Goal: Task Accomplishment & Management: Manage account settings

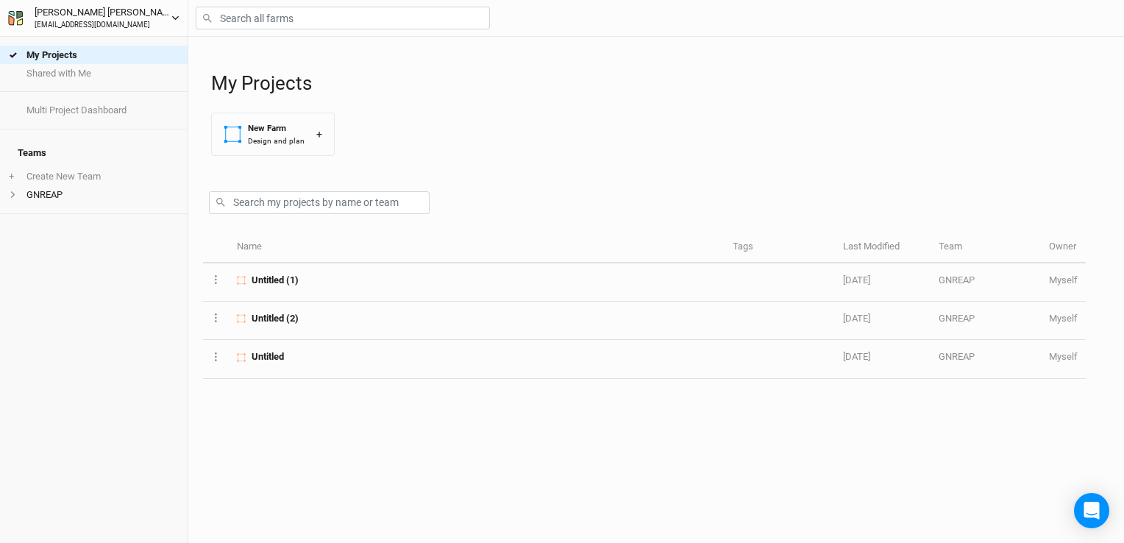
click at [176, 19] on icon "button" at bounding box center [175, 18] width 7 height 4
click at [21, 17] on icon "button" at bounding box center [15, 18] width 15 height 15
click at [174, 22] on button "[PERSON_NAME] [PERSON_NAME][EMAIL_ADDRESS][DOMAIN_NAME]" at bounding box center [93, 17] width 173 height 26
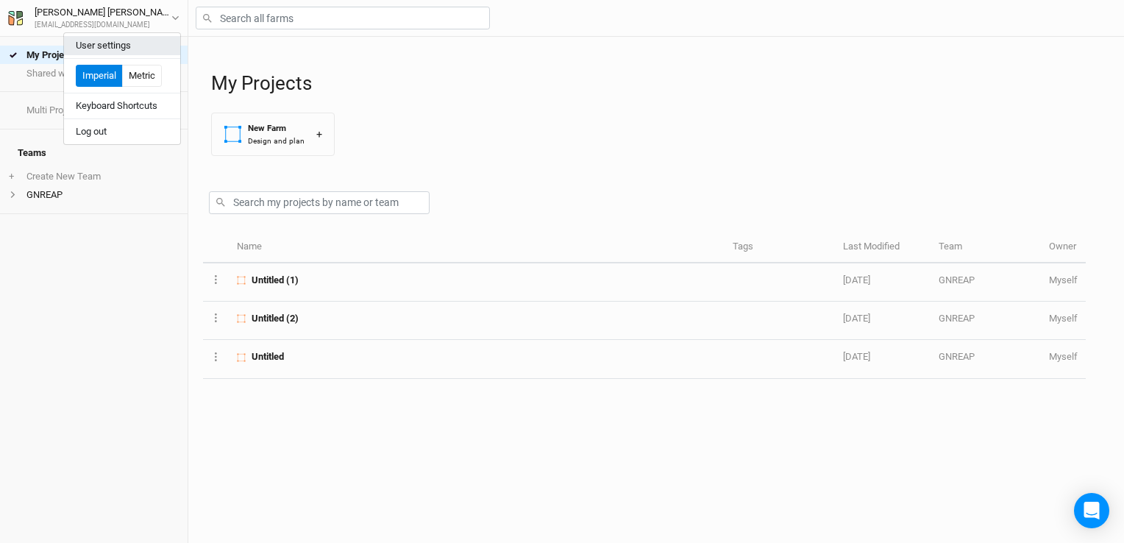
click at [138, 43] on button "User settings" at bounding box center [122, 45] width 116 height 19
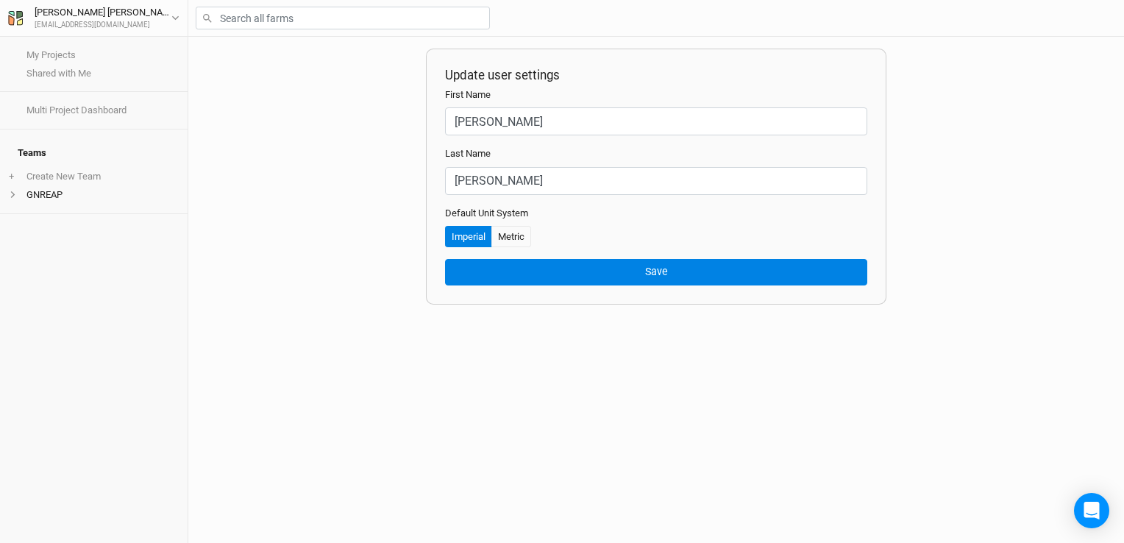
click at [286, 157] on div "Update user settings First Name [PERSON_NAME] Name [PERSON_NAME] Default Unit S…" at bounding box center [656, 290] width 936 height 506
click at [1098, 508] on icon "Open Intercom Messenger" at bounding box center [1091, 510] width 17 height 19
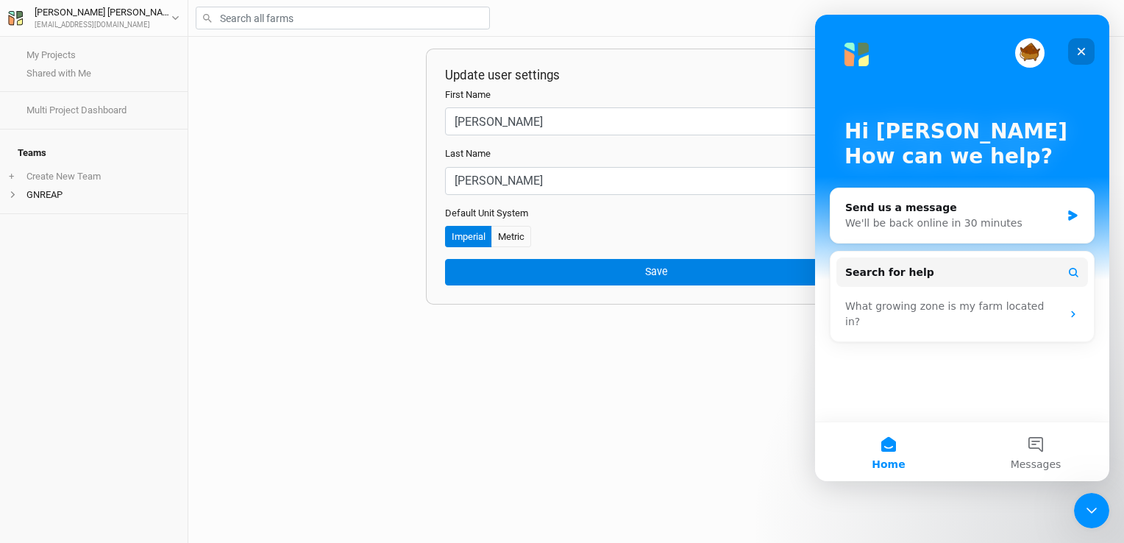
click at [1080, 49] on icon "Close" at bounding box center [1082, 52] width 8 height 8
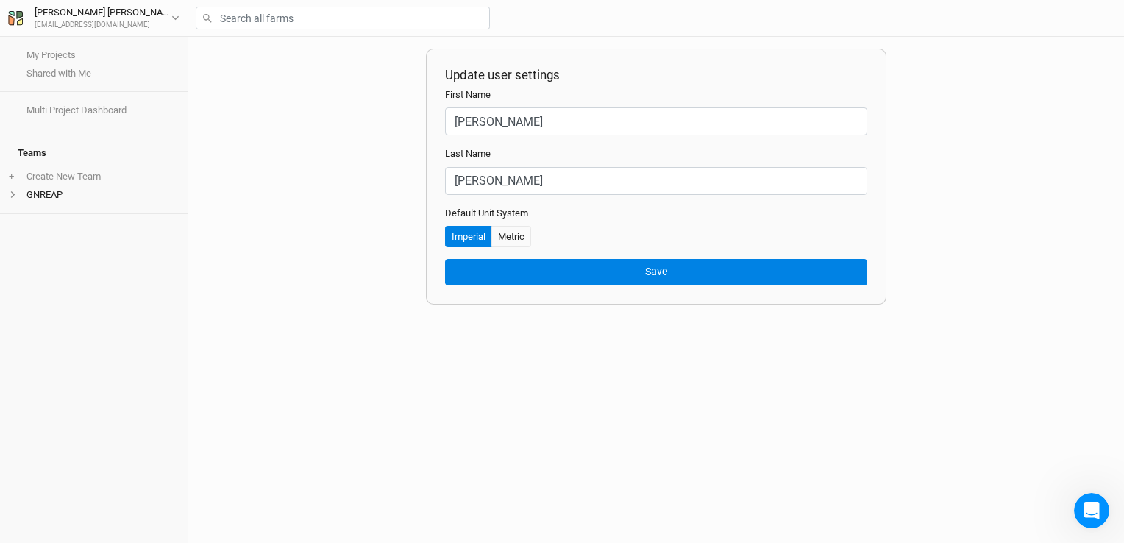
click at [1010, 30] on div at bounding box center [656, 18] width 936 height 37
click at [176, 17] on icon "button" at bounding box center [175, 18] width 8 height 8
click at [17, 18] on icon "button" at bounding box center [15, 18] width 15 height 15
click at [14, 19] on icon "button" at bounding box center [12, 20] width 6 height 10
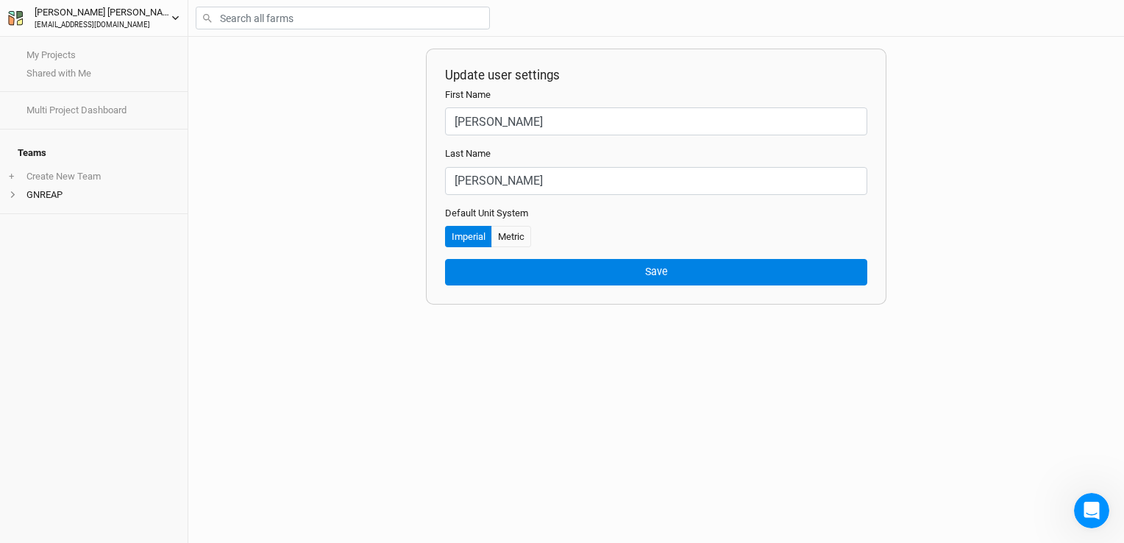
click at [164, 21] on button "[PERSON_NAME] [PERSON_NAME][EMAIL_ADDRESS][DOMAIN_NAME]" at bounding box center [93, 17] width 173 height 26
click at [91, 135] on button "Log out" at bounding box center [122, 131] width 116 height 19
